Goal: Task Accomplishment & Management: Use online tool/utility

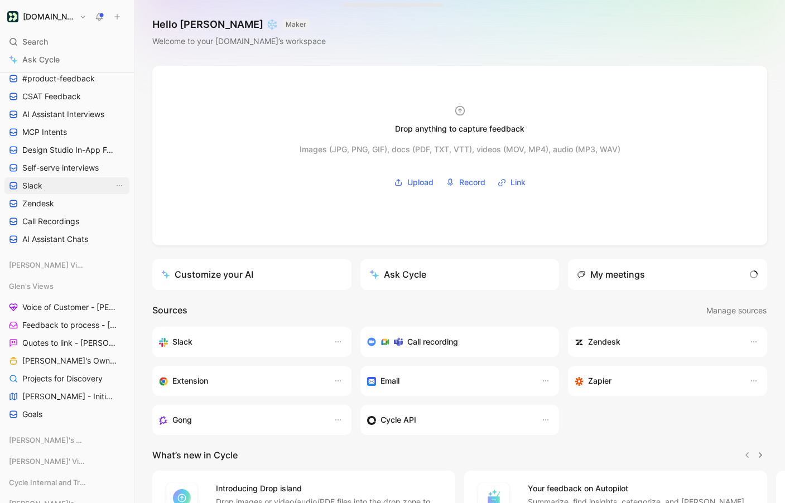
scroll to position [250, 0]
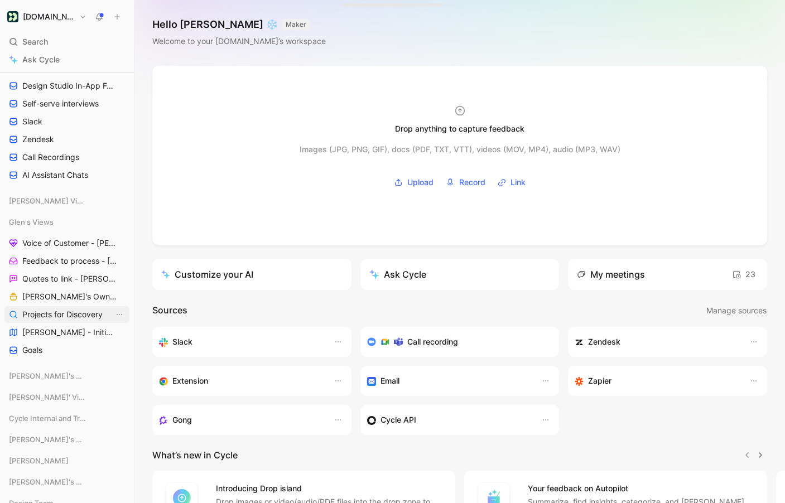
click at [81, 322] on link "Projects for Discovery" at bounding box center [66, 314] width 125 height 17
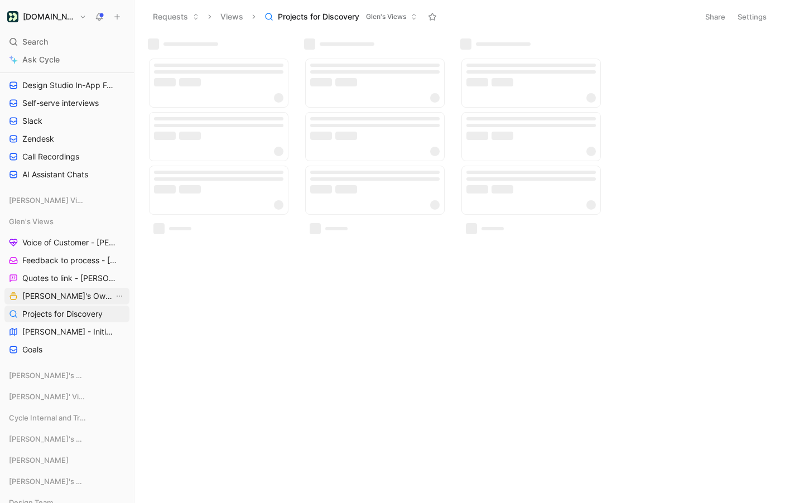
click at [83, 301] on span "[PERSON_NAME]'s Owned Projects" at bounding box center [67, 296] width 91 height 11
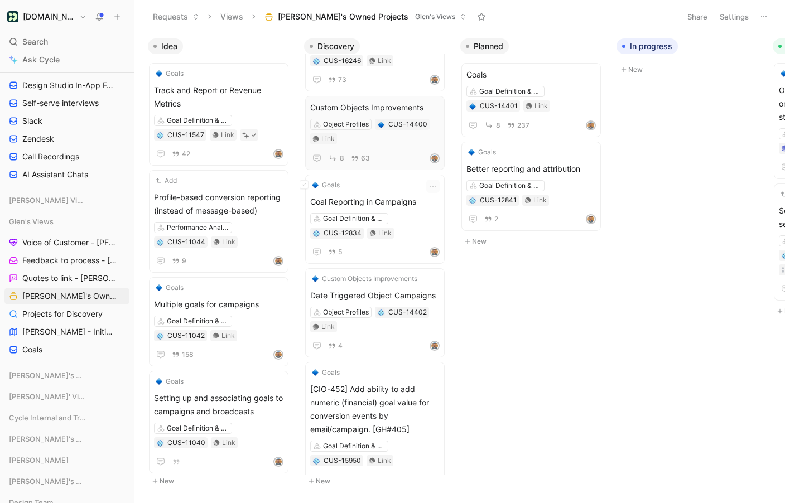
scroll to position [75, 0]
click at [385, 100] on span "Custom Objects Improvements" at bounding box center [374, 106] width 129 height 13
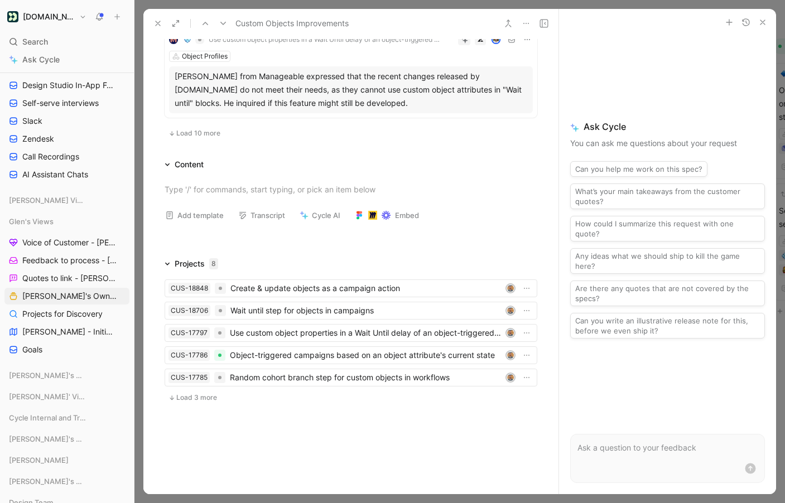
scroll to position [979, 0]
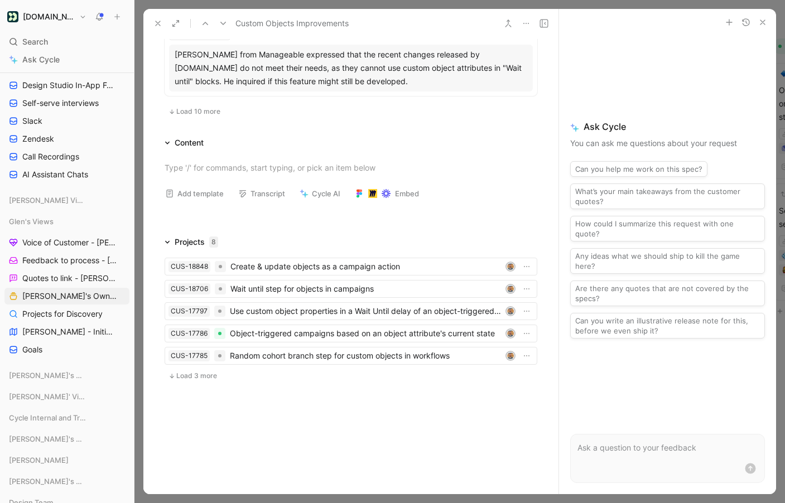
click at [187, 373] on span "Load 3 more" at bounding box center [196, 375] width 41 height 9
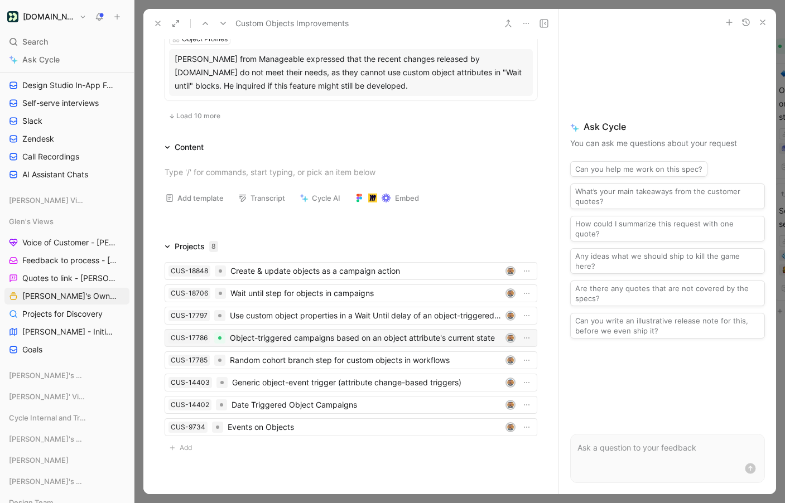
scroll to position [973, 0]
click at [49, 39] on div "Search ⌘ K" at bounding box center [66, 41] width 125 height 17
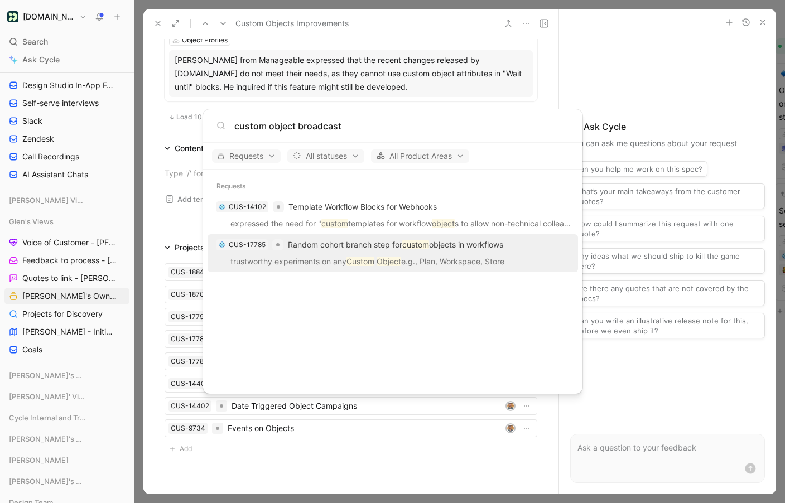
click at [400, 125] on input "custom object broadcast" at bounding box center [401, 125] width 335 height 13
type input "custom object broadcast"
click at [646, 399] on body "[DOMAIN_NAME] Search ⌘ K Ask Cycle Workspace Home G then H Feedback G then F Re…" at bounding box center [392, 251] width 785 height 503
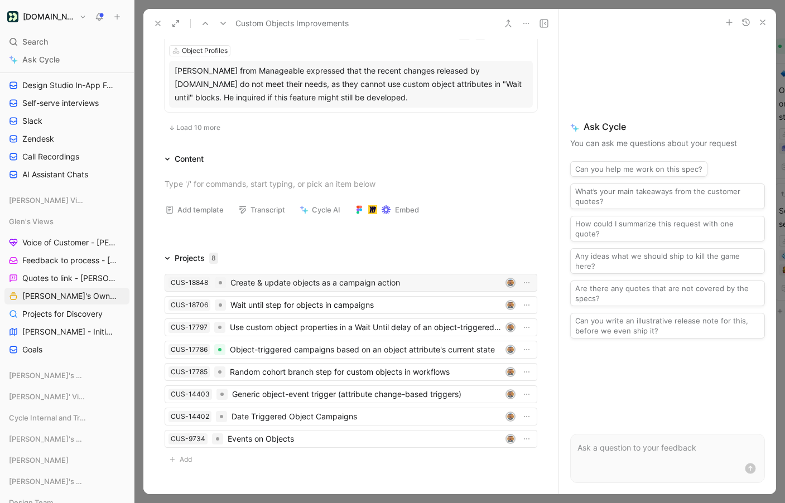
scroll to position [956, 0]
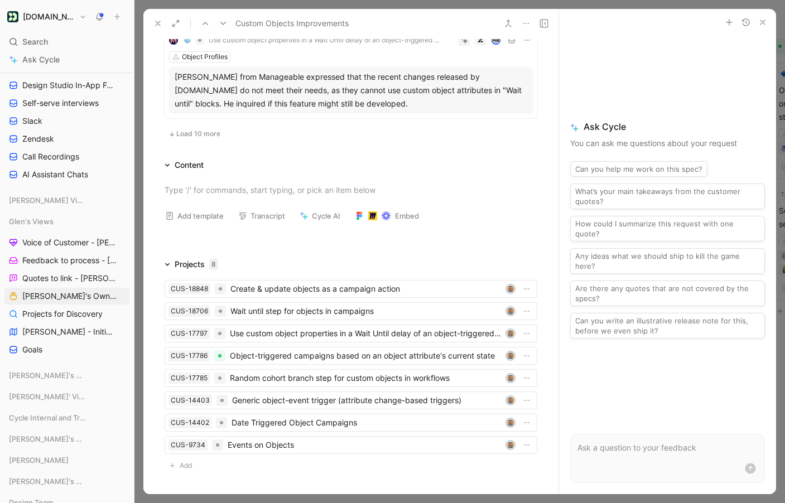
click at [40, 45] on span "Search" at bounding box center [35, 41] width 26 height 13
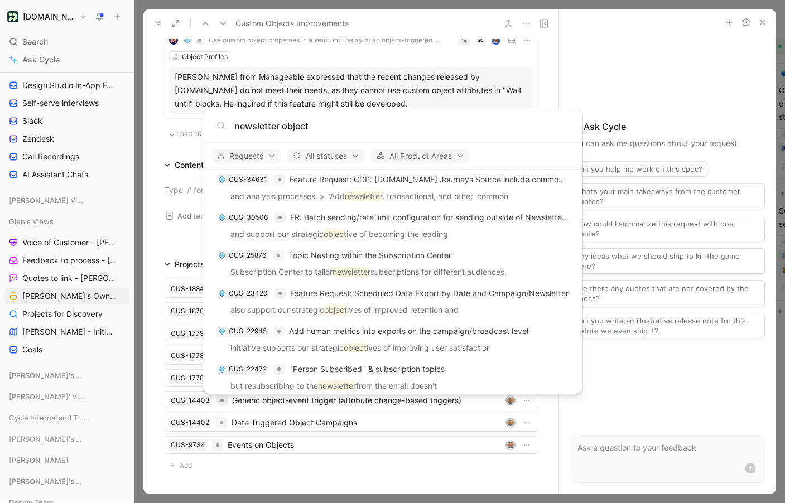
scroll to position [250, 0]
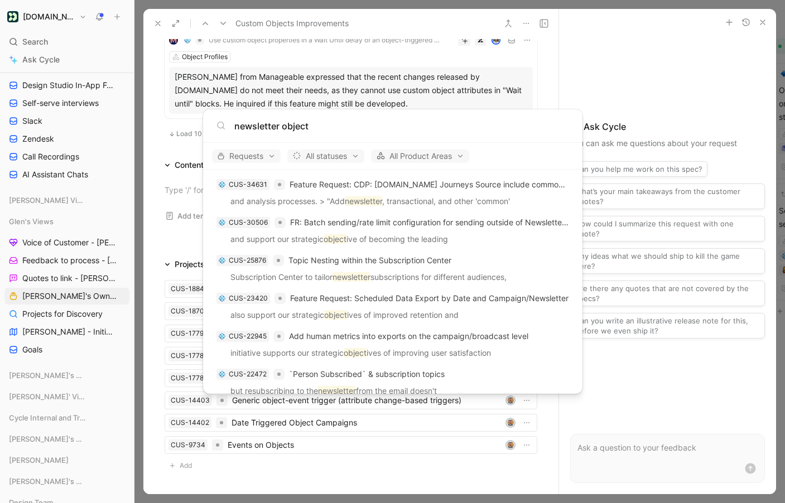
type input "newsletter object"
click at [187, 80] on body "[DOMAIN_NAME] Search ⌘ K Ask Cycle Workspace Home G then H Feedback G then F Re…" at bounding box center [392, 251] width 785 height 503
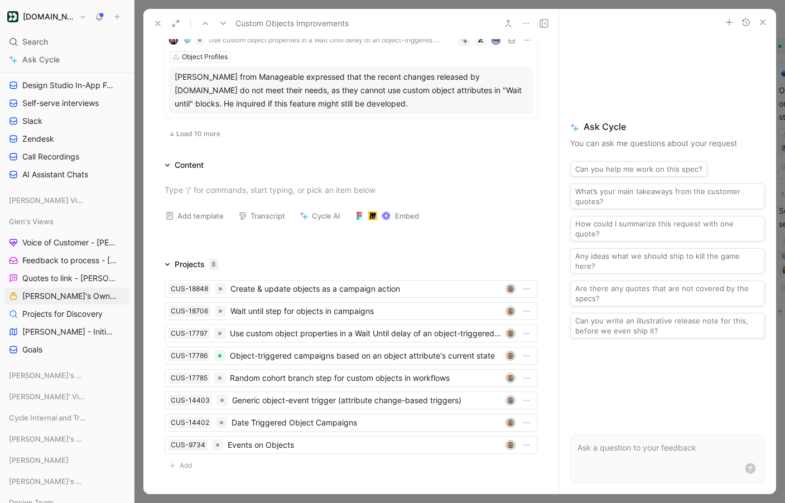
click at [158, 22] on use at bounding box center [158, 23] width 4 height 4
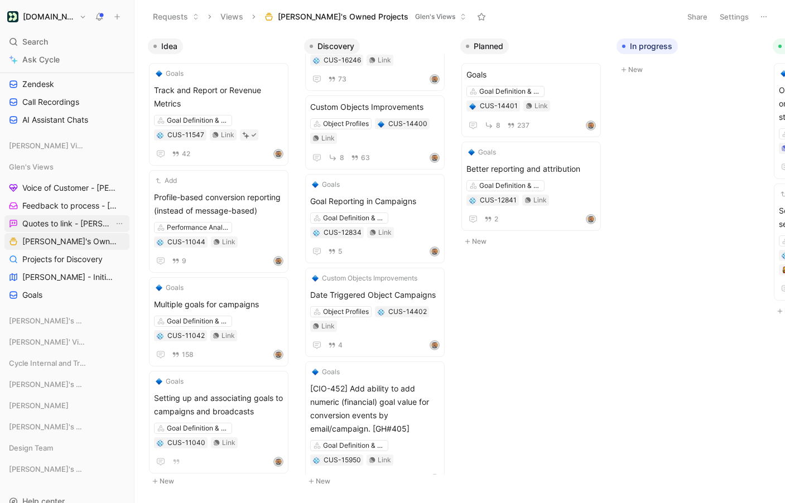
scroll to position [312, 0]
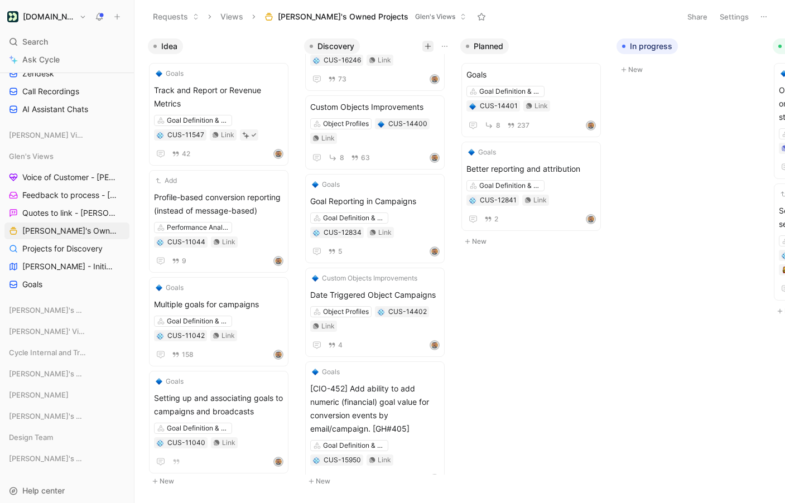
click at [427, 44] on icon "button" at bounding box center [427, 46] width 7 height 7
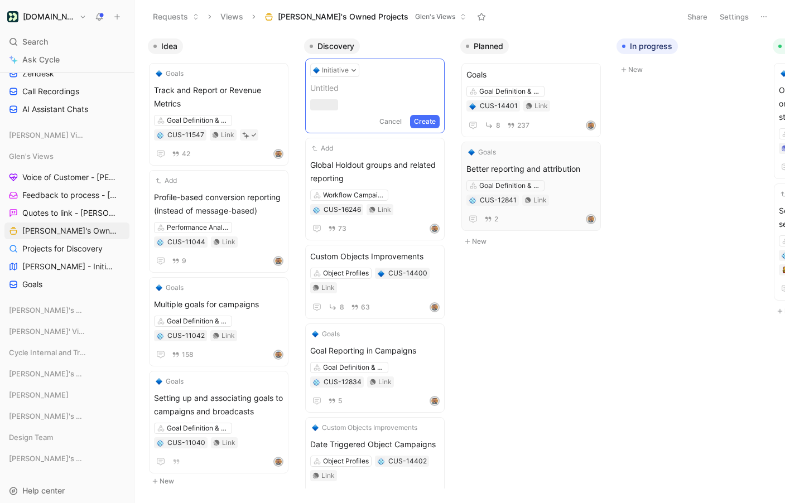
scroll to position [0, 0]
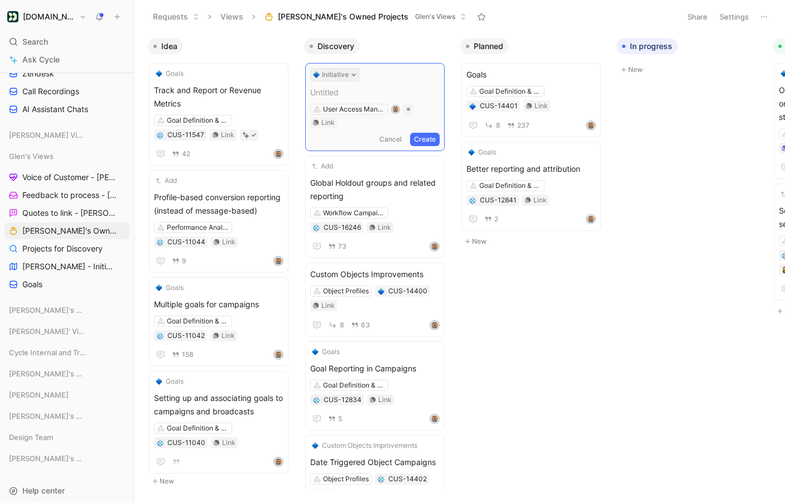
click at [352, 72] on icon at bounding box center [354, 75] width 6 height 6
click at [321, 131] on div "Project" at bounding box center [357, 135] width 132 height 13
click at [343, 89] on span at bounding box center [374, 92] width 129 height 13
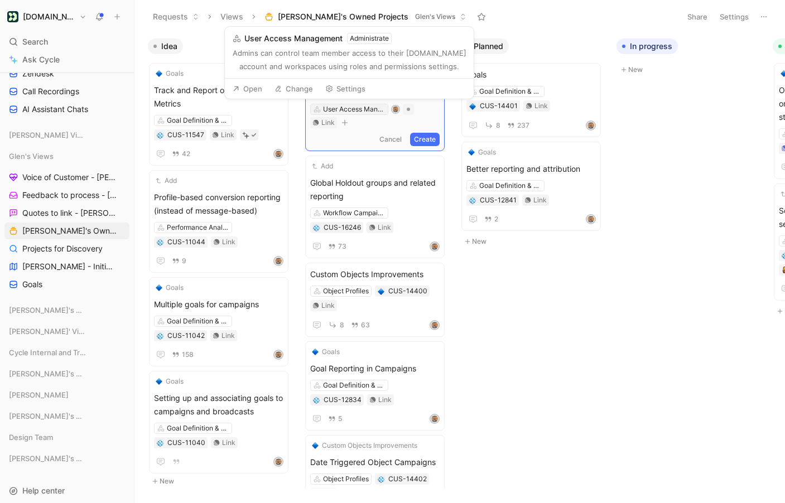
click at [338, 106] on div "User Access Management" at bounding box center [354, 109] width 62 height 11
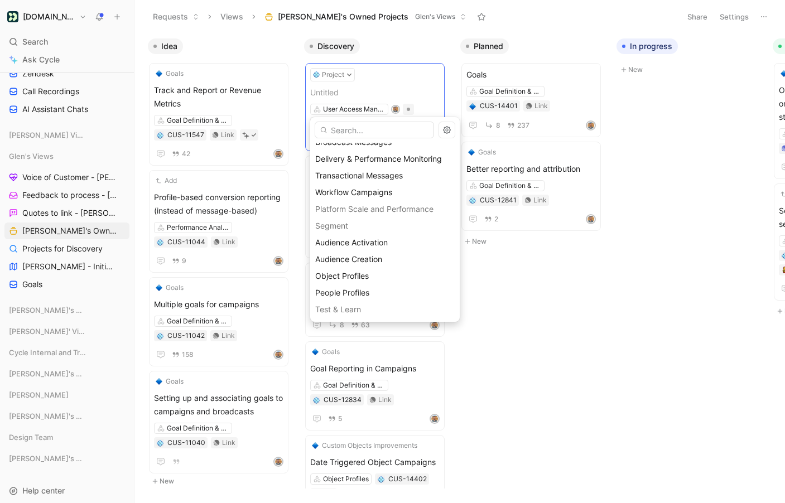
scroll to position [411, 0]
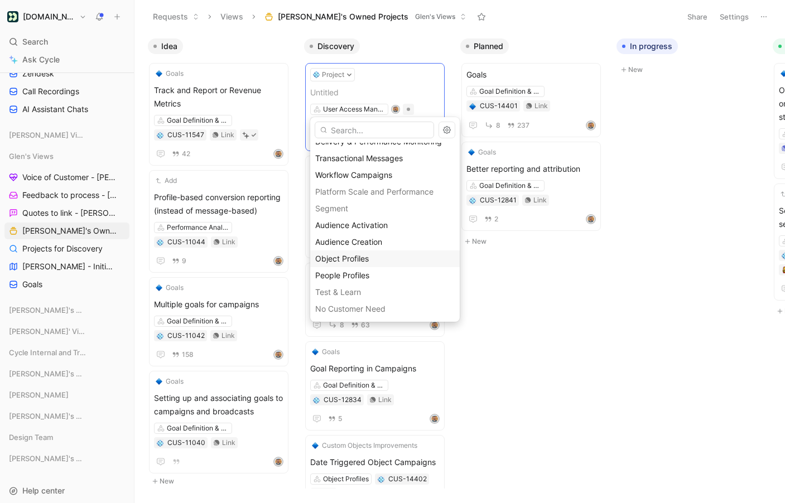
click at [369, 260] on span "Object Profiles" at bounding box center [342, 258] width 54 height 9
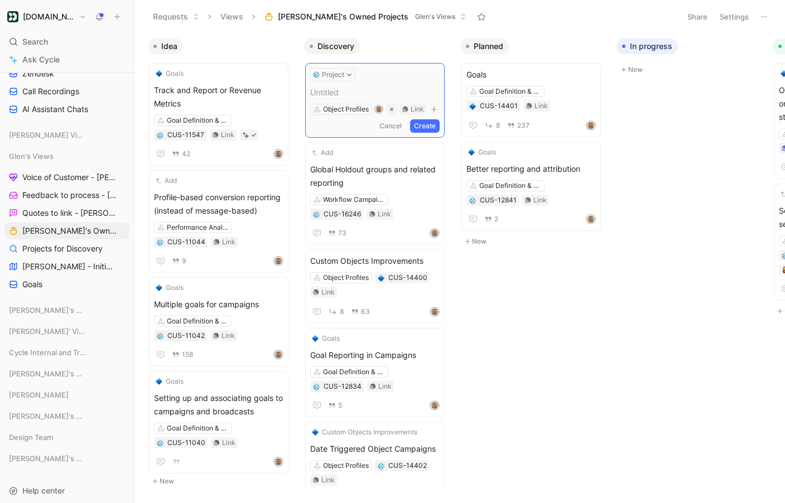
click at [336, 98] on span at bounding box center [374, 92] width 129 height 13
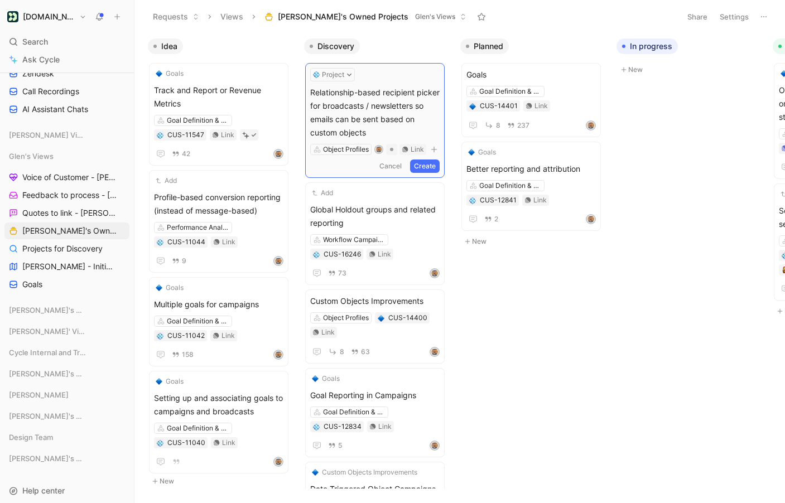
click at [439, 165] on button "Create" at bounding box center [425, 166] width 30 height 13
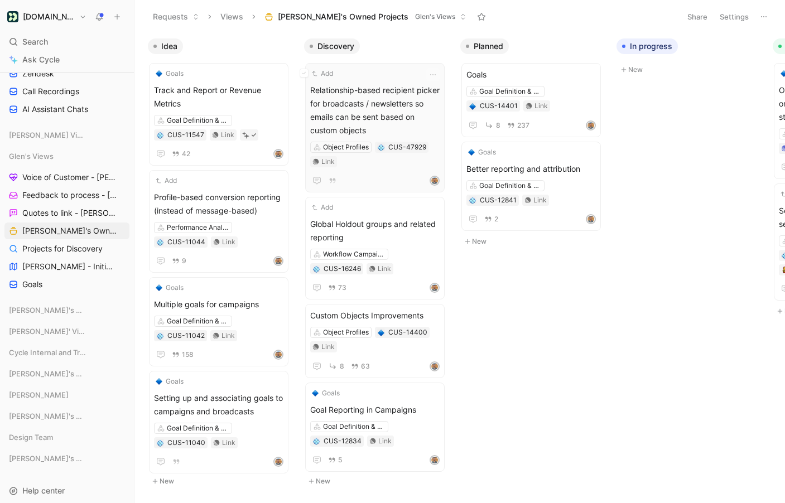
click at [368, 118] on span "Relationship-based recipient picker for broadcasts / newsletters so emails can …" at bounding box center [374, 111] width 129 height 54
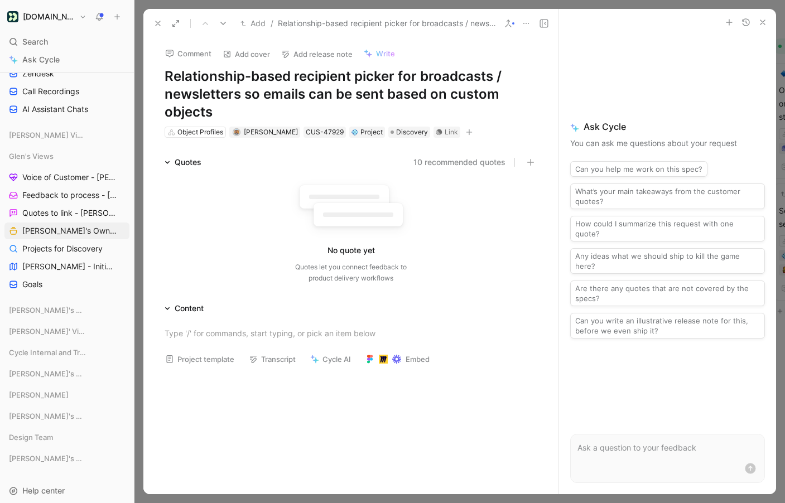
click at [257, 23] on button "Add" at bounding box center [253, 23] width 31 height 13
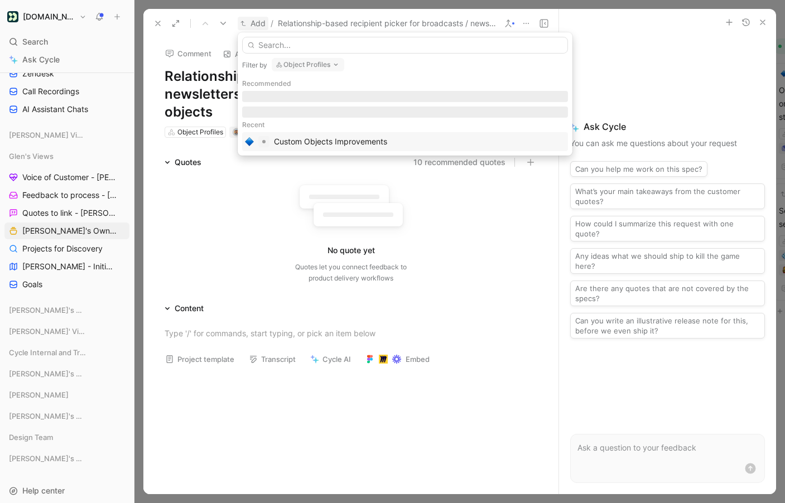
click at [328, 144] on div "Custom Objects Improvements" at bounding box center [330, 141] width 113 height 13
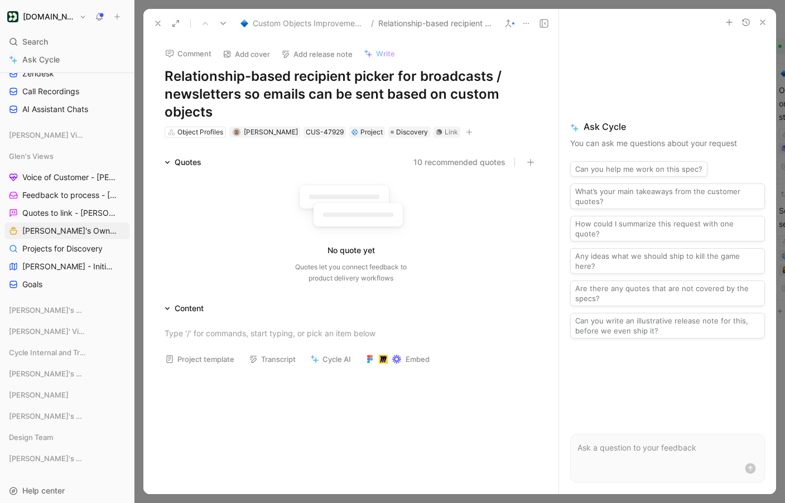
click at [449, 443] on div at bounding box center [350, 449] width 415 height 151
click at [444, 166] on button "10 recommended quotes" at bounding box center [459, 162] width 92 height 13
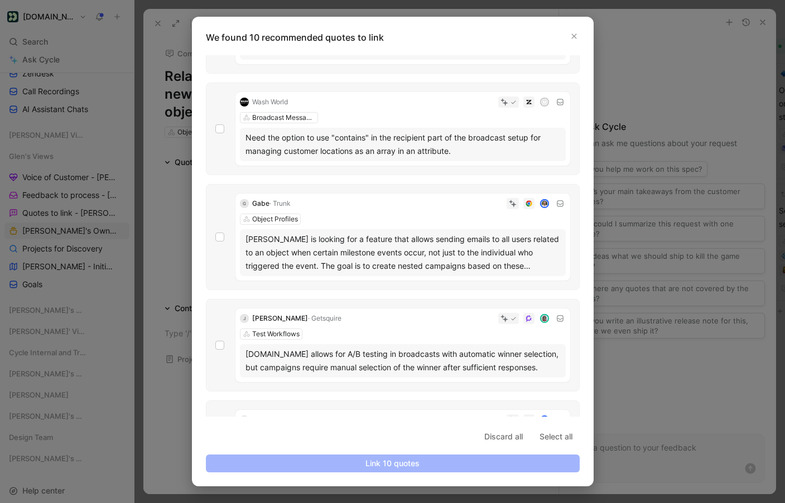
scroll to position [311, 0]
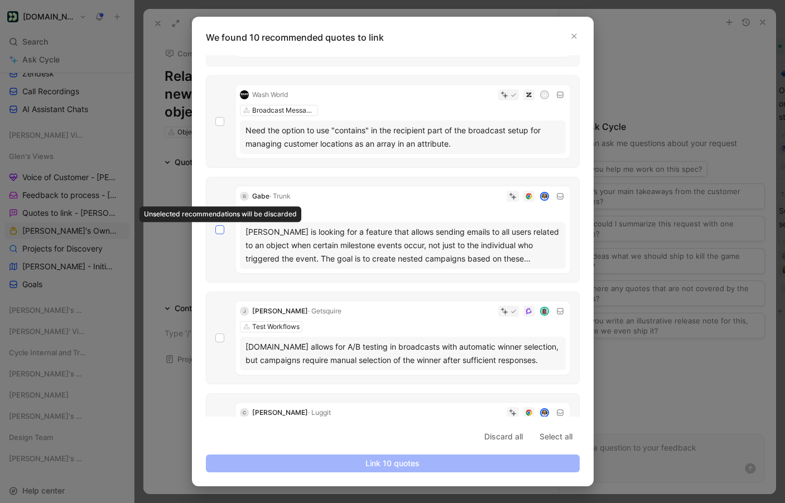
click at [220, 230] on icon at bounding box center [219, 230] width 5 height 4
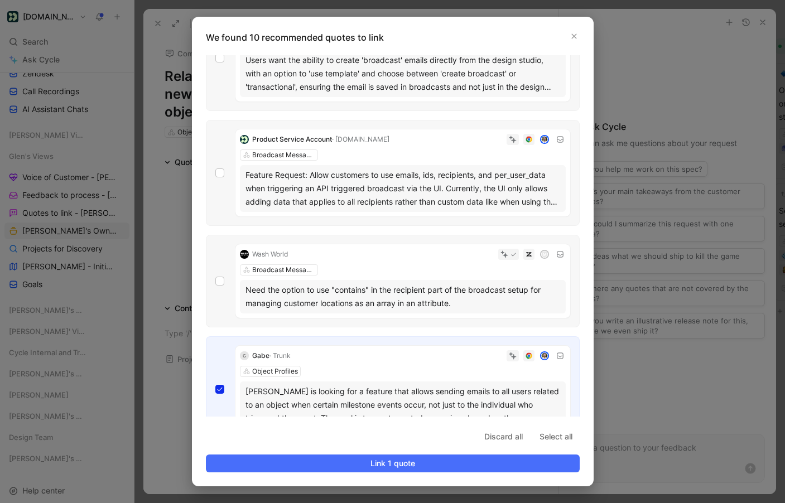
scroll to position [158, 0]
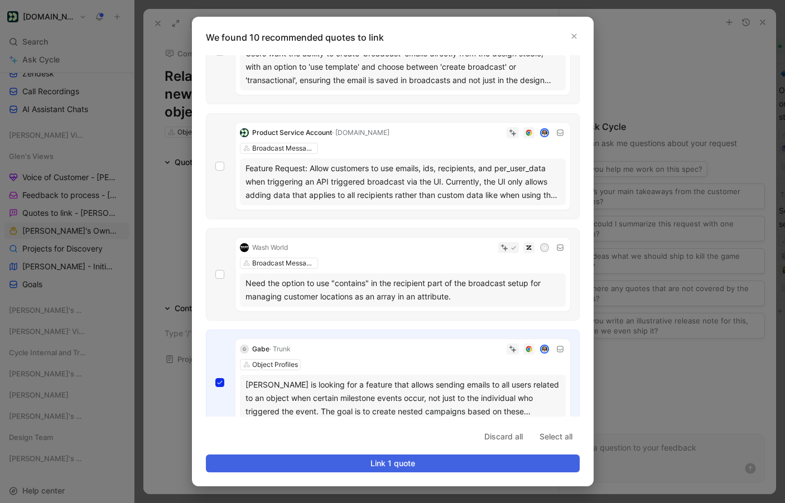
click at [371, 462] on span "Link 1 quote" at bounding box center [392, 463] width 355 height 13
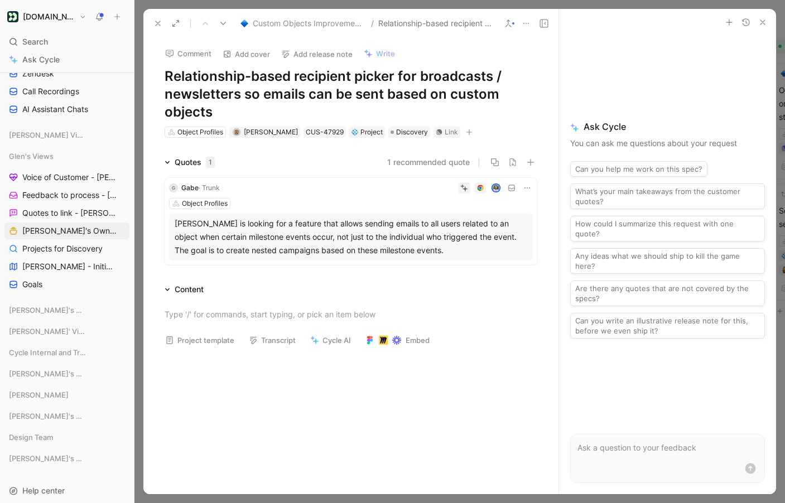
click at [400, 420] on div at bounding box center [350, 430] width 415 height 151
click at [528, 21] on icon at bounding box center [525, 23] width 9 height 9
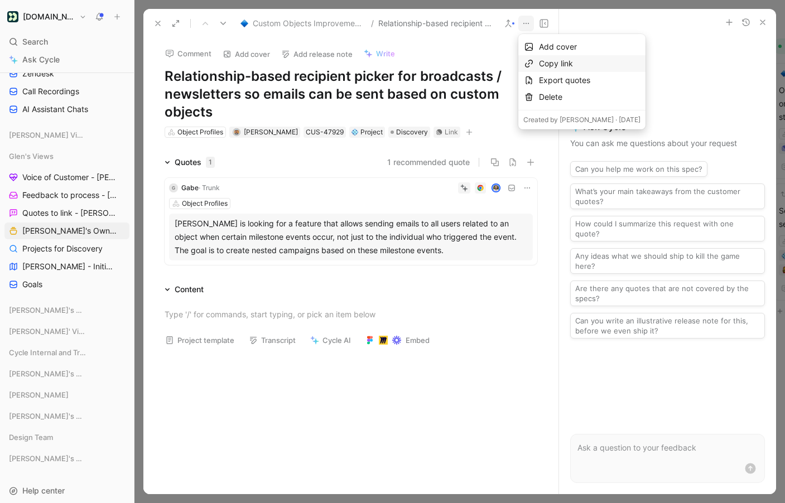
click at [564, 64] on div "Copy link" at bounding box center [590, 63] width 102 height 13
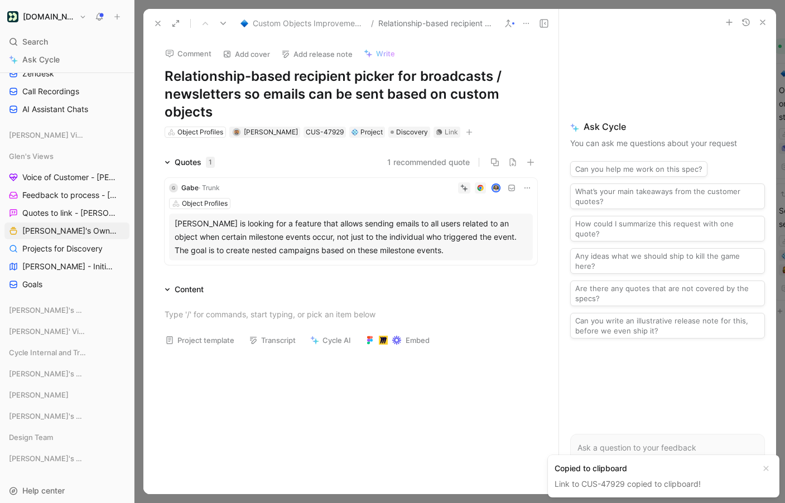
click at [199, 188] on span "· Trunk" at bounding box center [209, 187] width 21 height 8
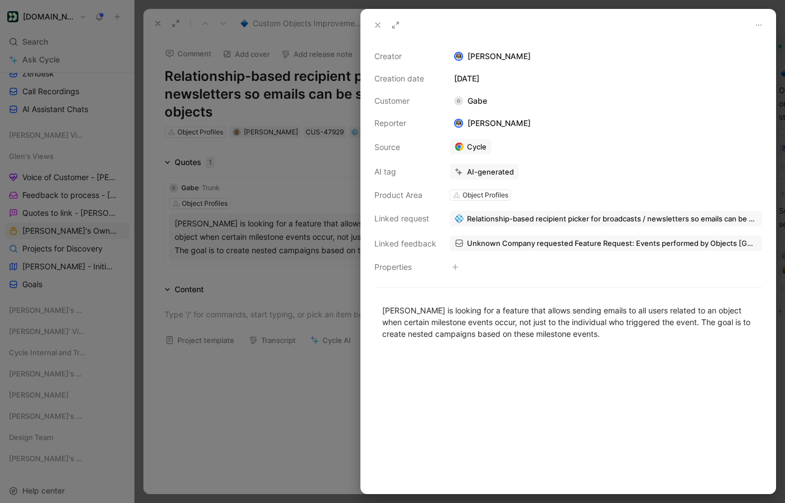
click at [292, 439] on div at bounding box center [392, 251] width 785 height 503
